Goal: Task Accomplishment & Management: Manage account settings

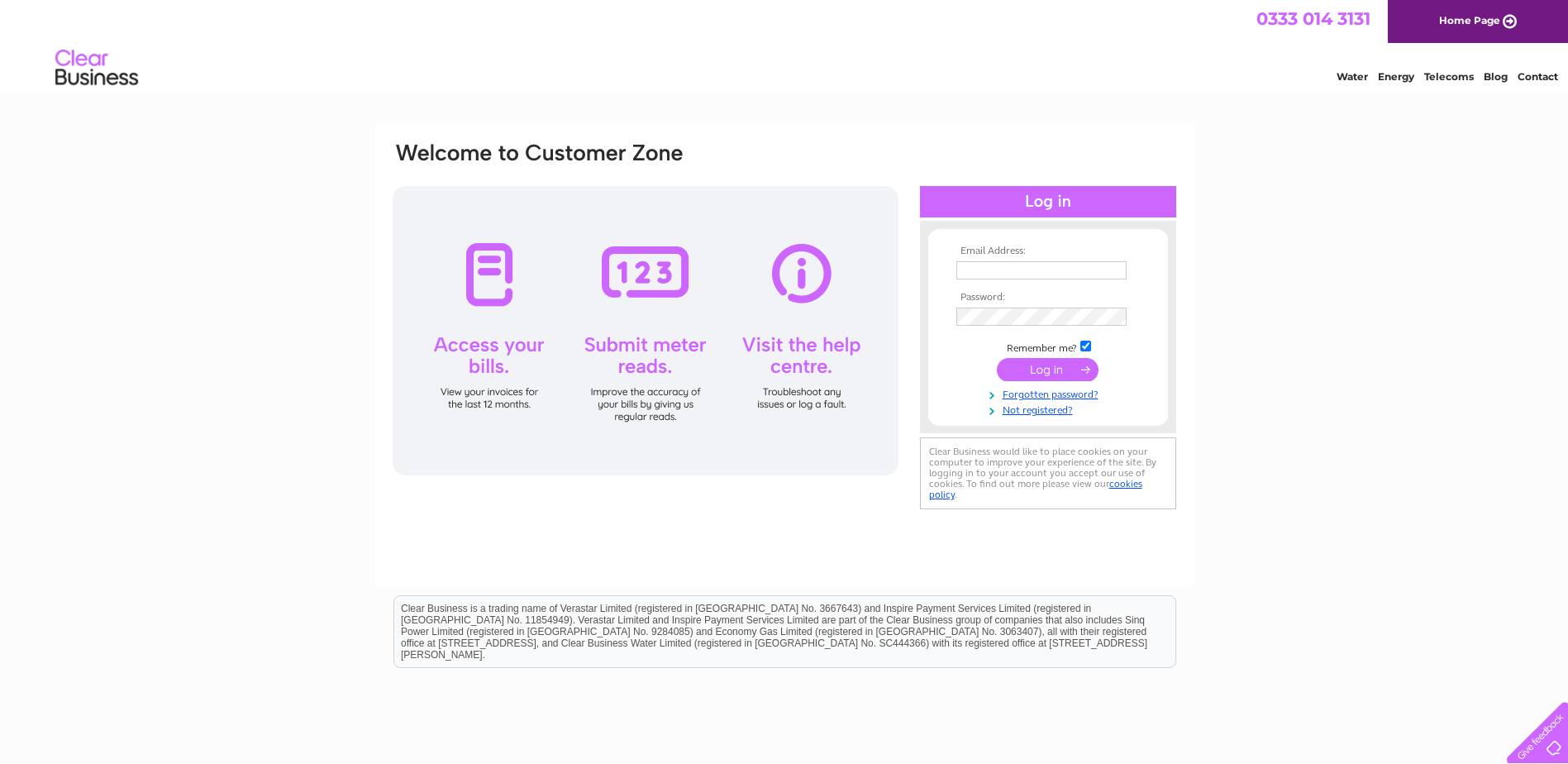
type input "[EMAIL_ADDRESS][DOMAIN_NAME]"
click at [1055, 377] on input "submit" at bounding box center [1047, 370] width 101 height 24
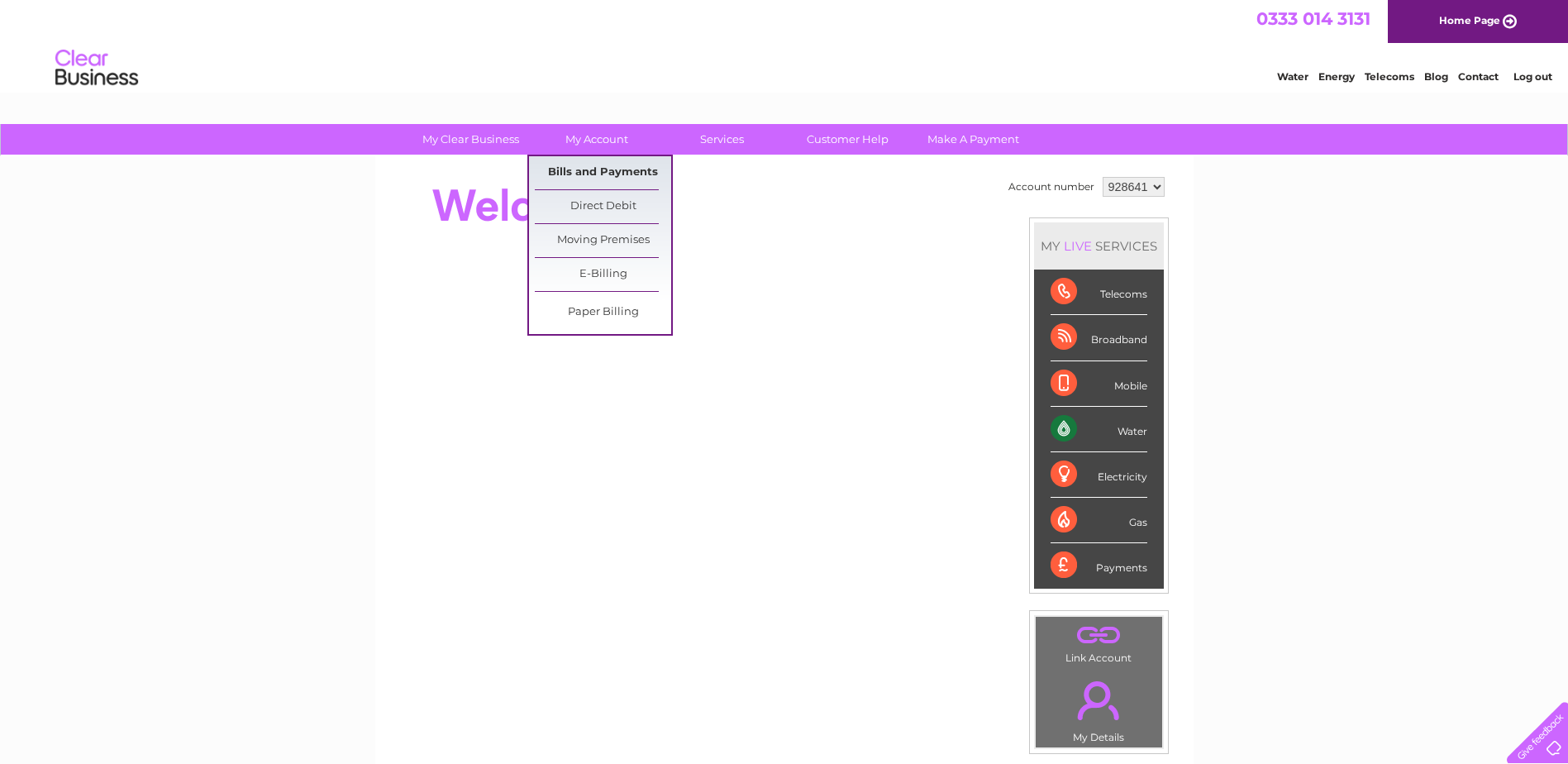
click at [590, 168] on link "Bills and Payments" at bounding box center [603, 173] width 137 height 33
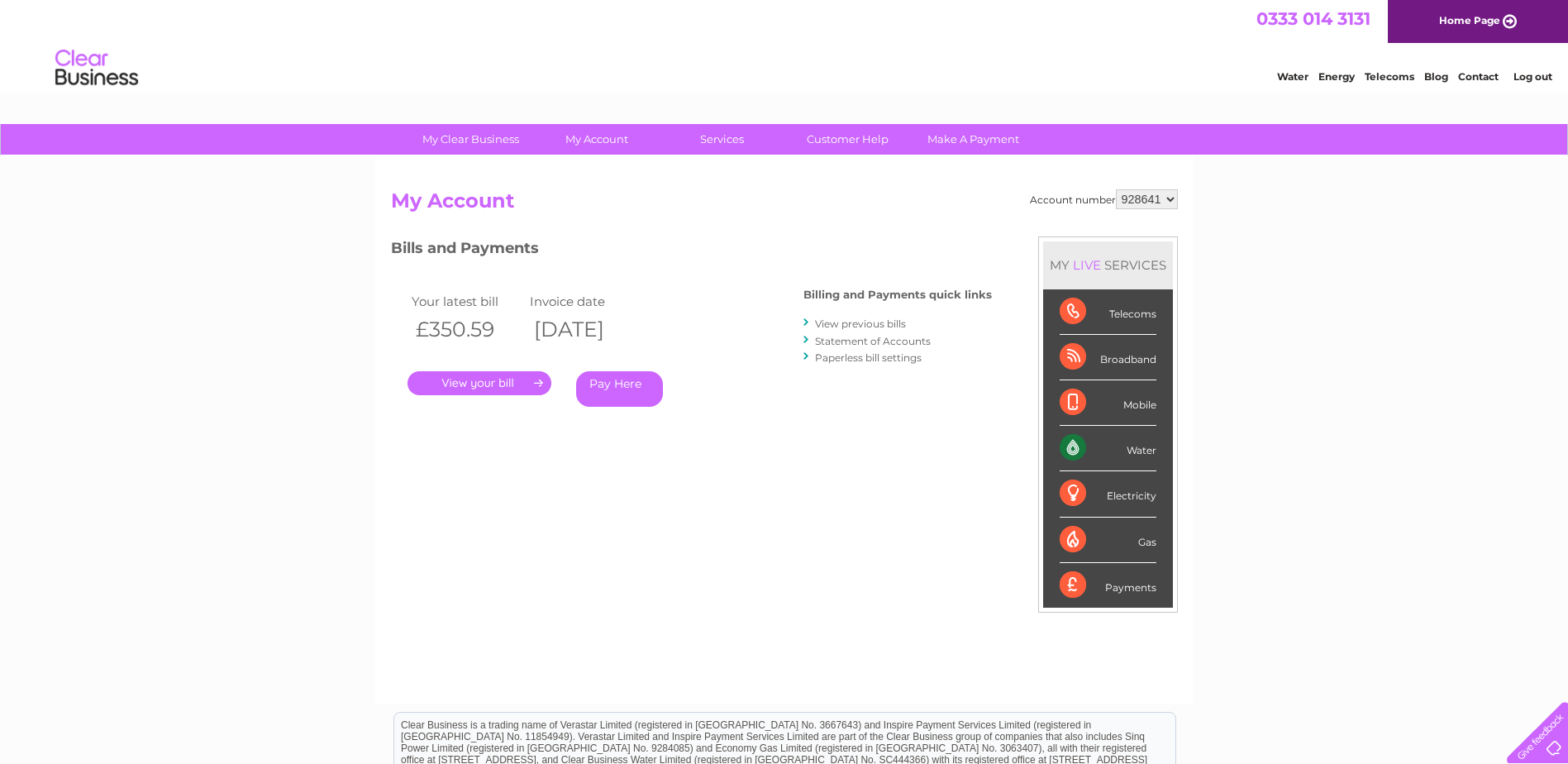
click at [1159, 197] on select "928641 939055 964779" at bounding box center [1147, 199] width 62 height 20
select select "939055"
click at [1116, 189] on select "928641 939055 964779" at bounding box center [1147, 199] width 62 height 20
click at [515, 379] on link "." at bounding box center [479, 382] width 144 height 24
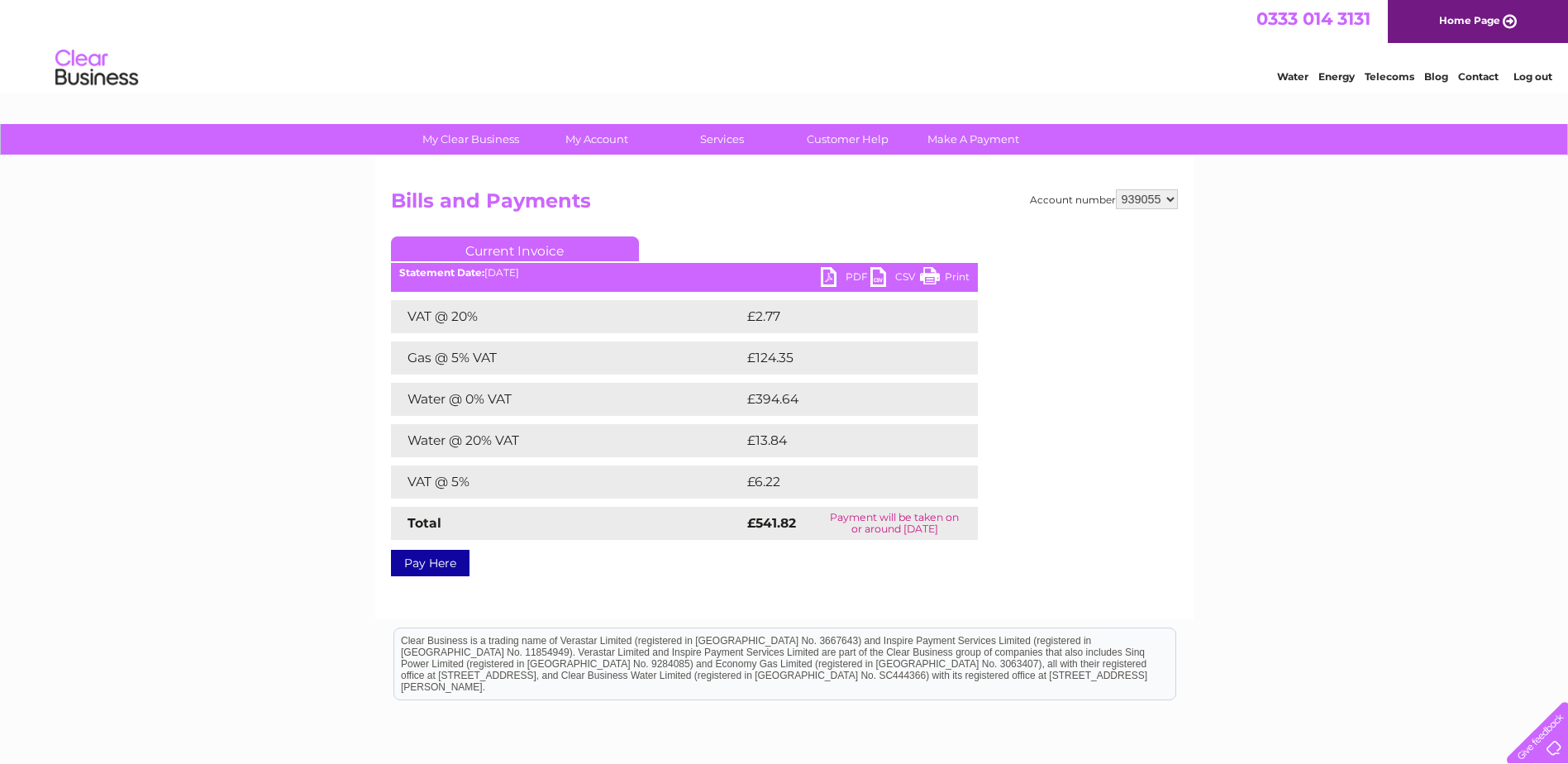
click at [852, 273] on link "PDF" at bounding box center [845, 278] width 49 height 24
